Goal: Information Seeking & Learning: Check status

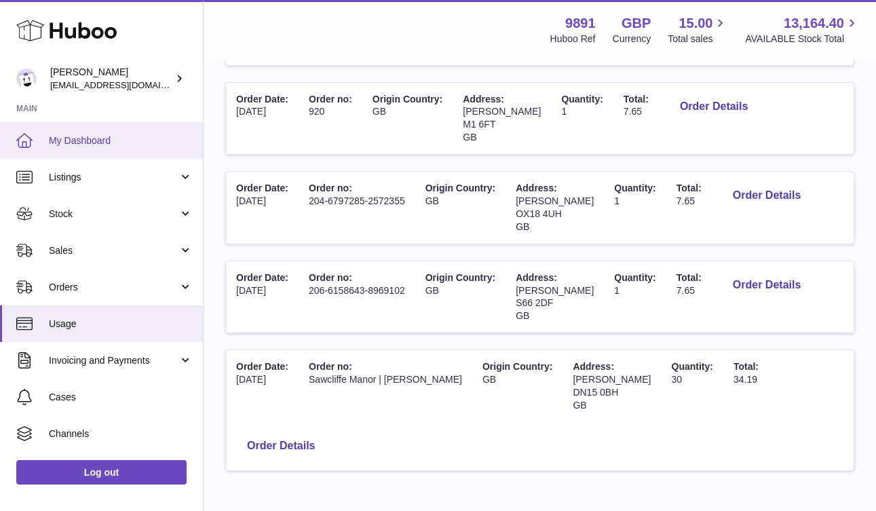
click at [107, 147] on link "My Dashboard" at bounding box center [101, 140] width 203 height 37
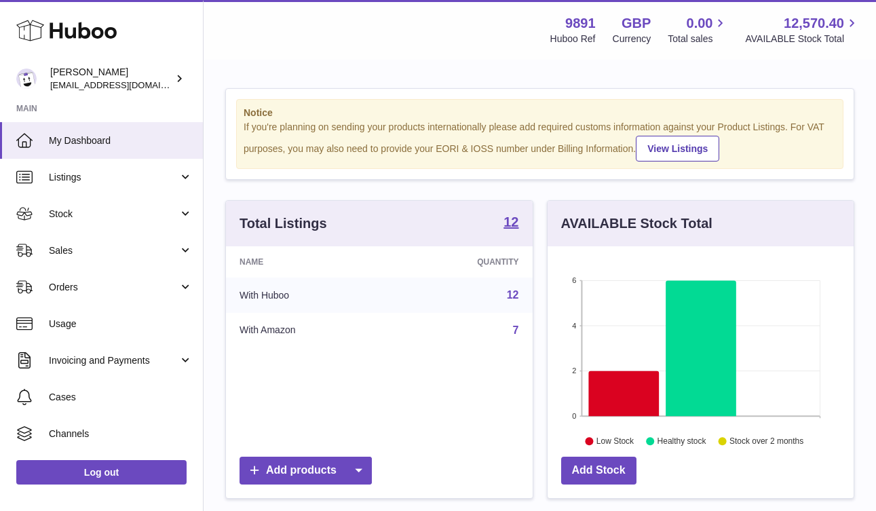
scroll to position [212, 306]
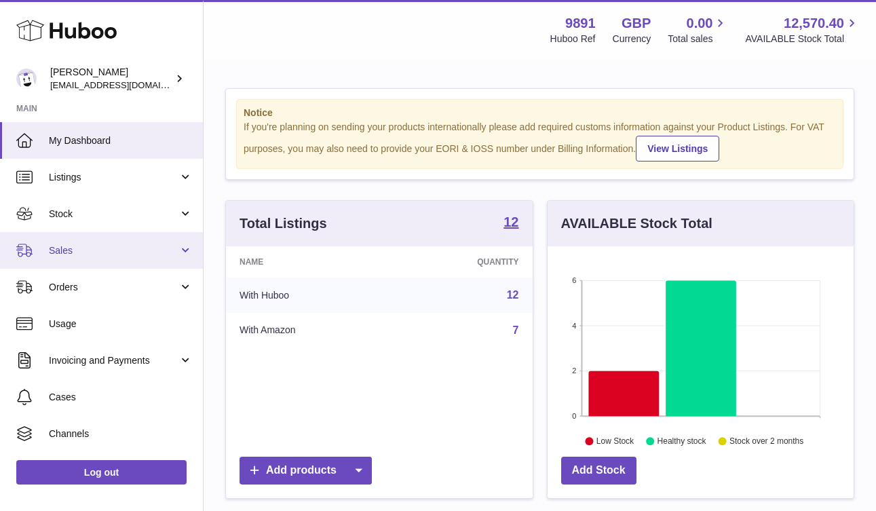
click at [102, 246] on span "Sales" at bounding box center [114, 250] width 130 height 13
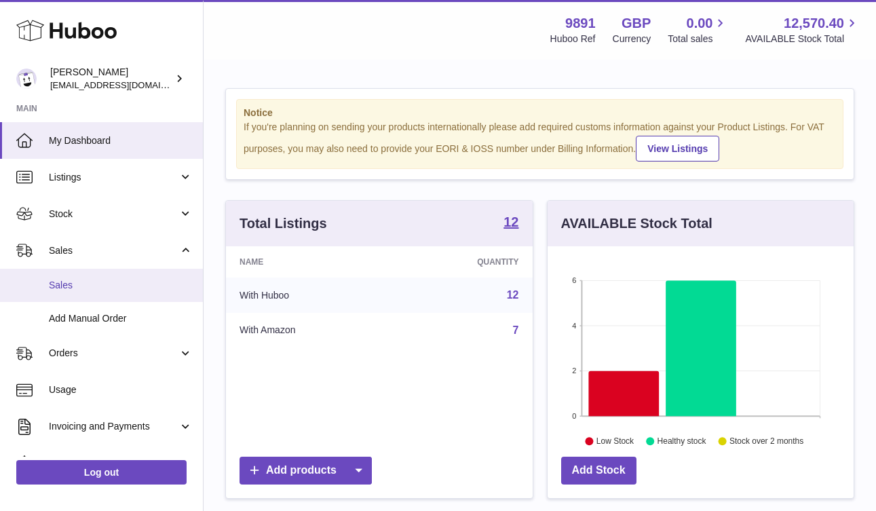
click at [111, 277] on link "Sales" at bounding box center [101, 285] width 203 height 33
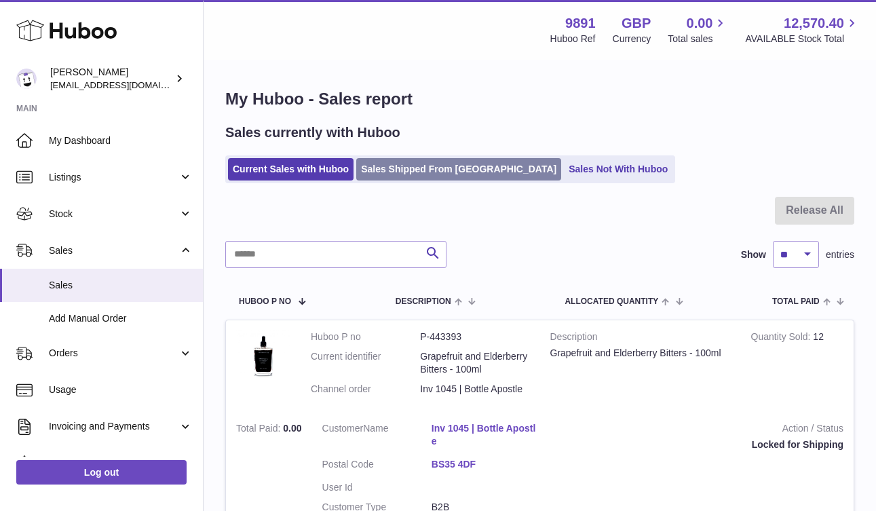
click at [444, 164] on link "Sales Shipped From [GEOGRAPHIC_DATA]" at bounding box center [458, 169] width 205 height 22
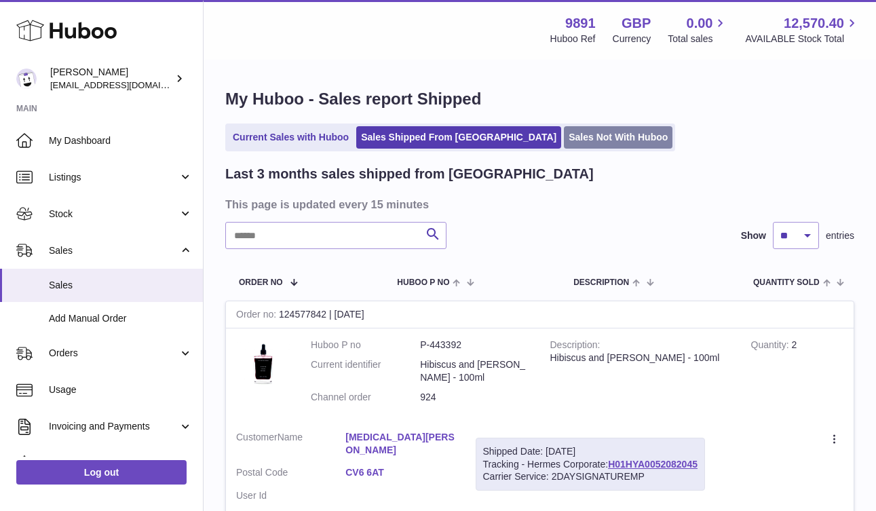
click at [566, 142] on link "Sales Not With Huboo" at bounding box center [618, 137] width 109 height 22
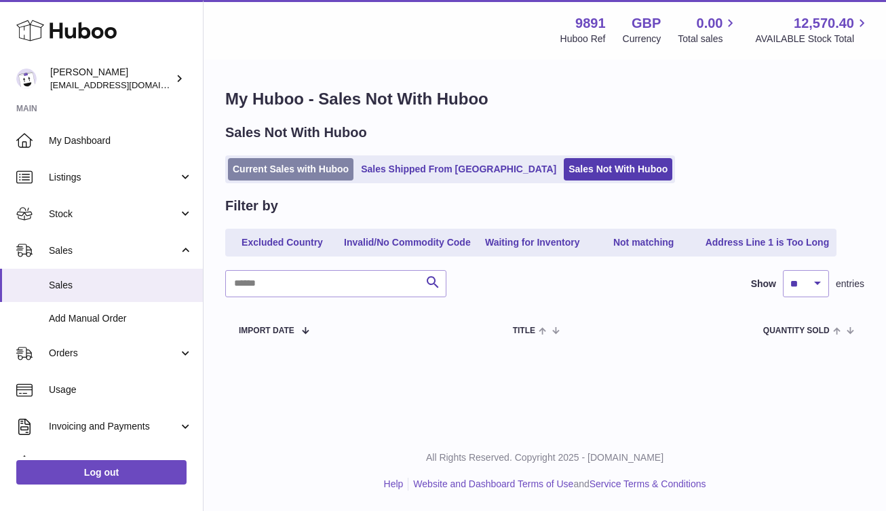
click at [338, 175] on link "Current Sales with Huboo" at bounding box center [291, 169] width 126 height 22
